Goal: Navigation & Orientation: Find specific page/section

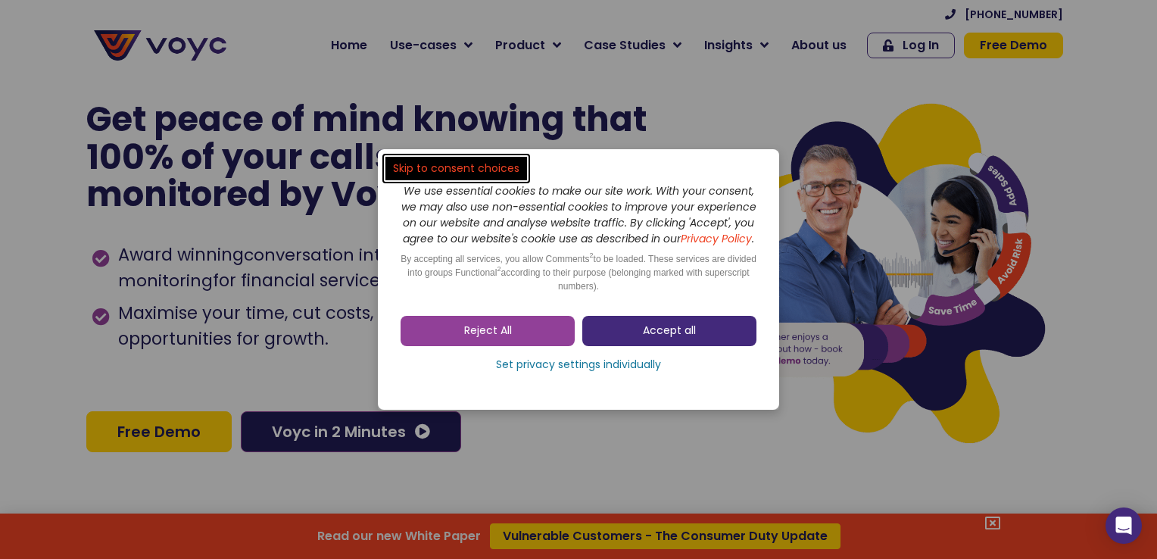
click at [642, 336] on link "Accept all" at bounding box center [669, 331] width 174 height 30
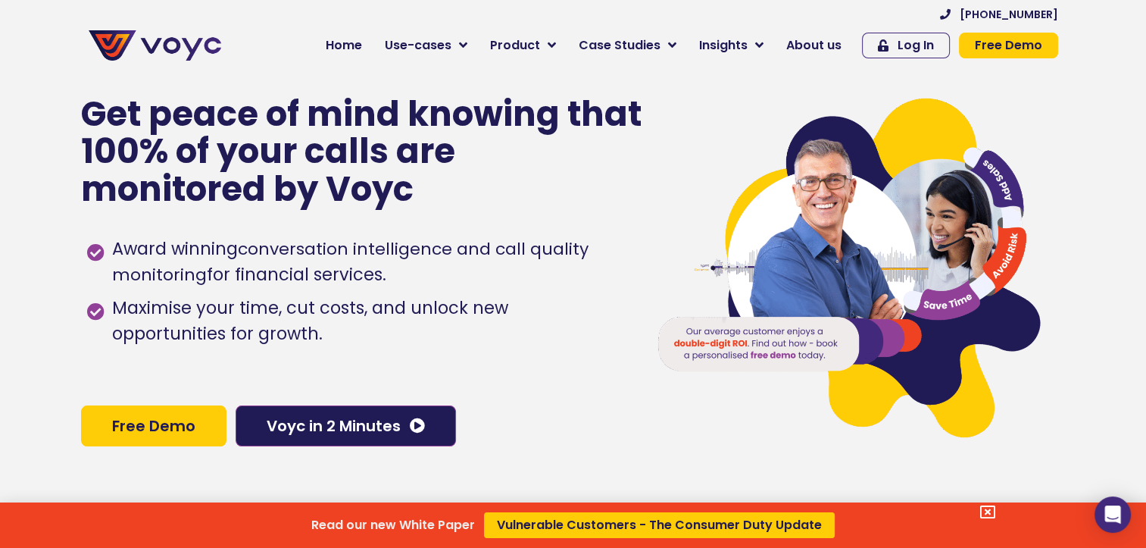
click at [824, 45] on div "Read our new White Paper Vulnerable Customers - The Consumer Duty Update" at bounding box center [573, 274] width 1146 height 548
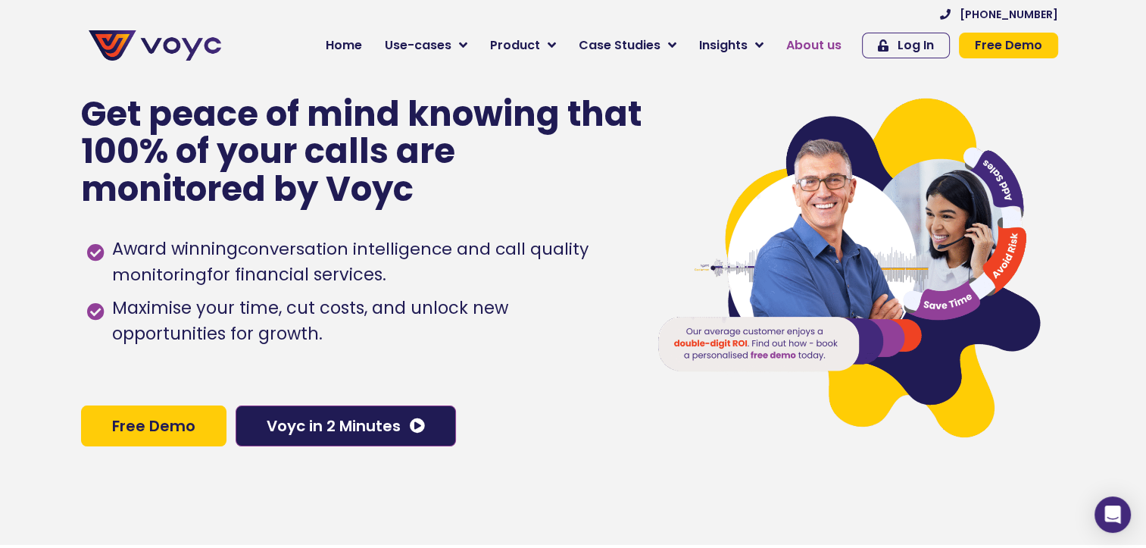
click at [824, 47] on span "About us" at bounding box center [813, 45] width 55 height 18
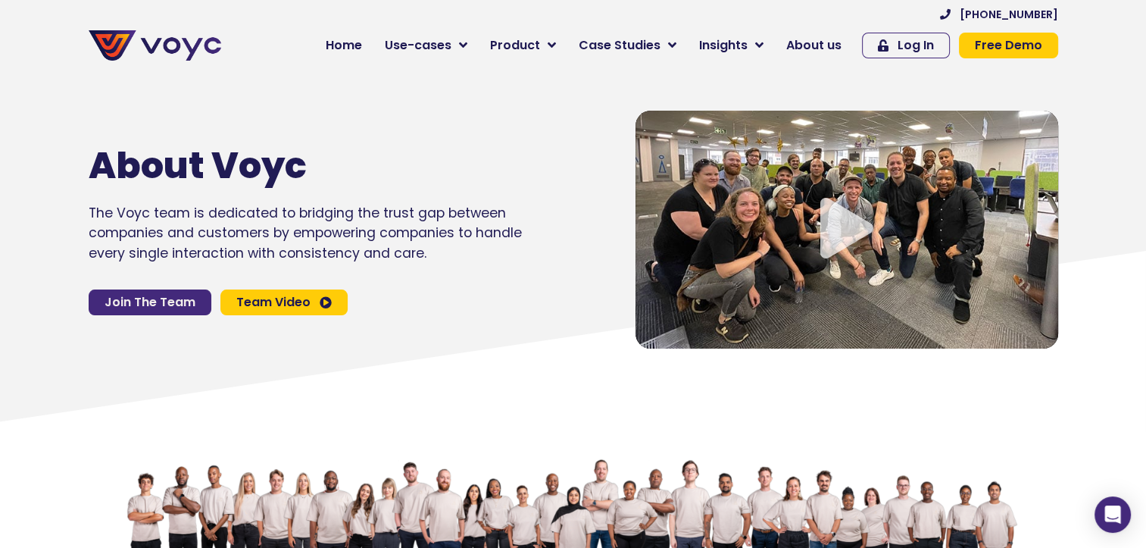
click at [163, 299] on span "Join The Team" at bounding box center [150, 302] width 91 height 12
click at [167, 298] on span "Join The Team" at bounding box center [150, 302] width 91 height 12
